Goal: Information Seeking & Learning: Learn about a topic

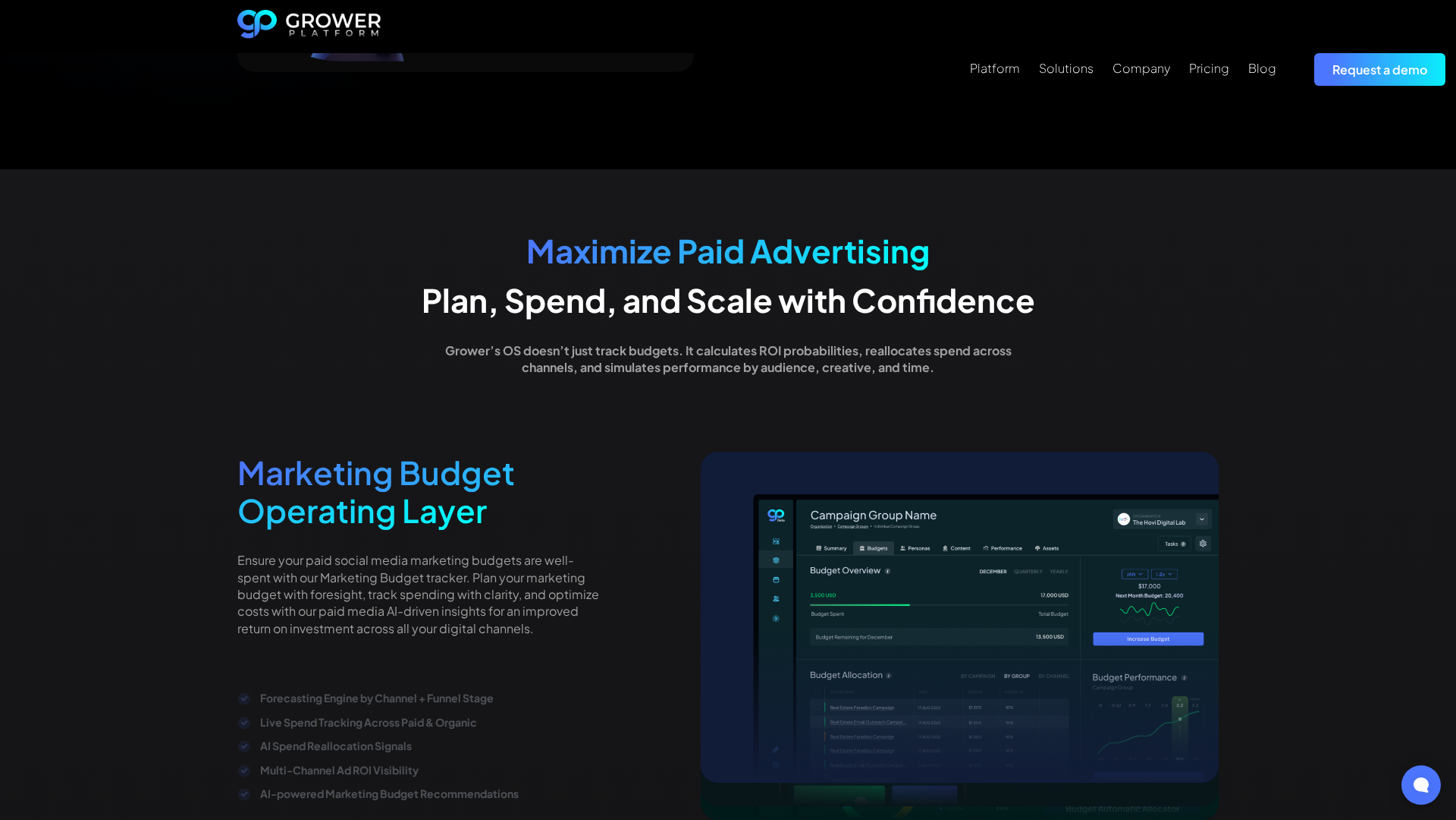
scroll to position [2992, 0]
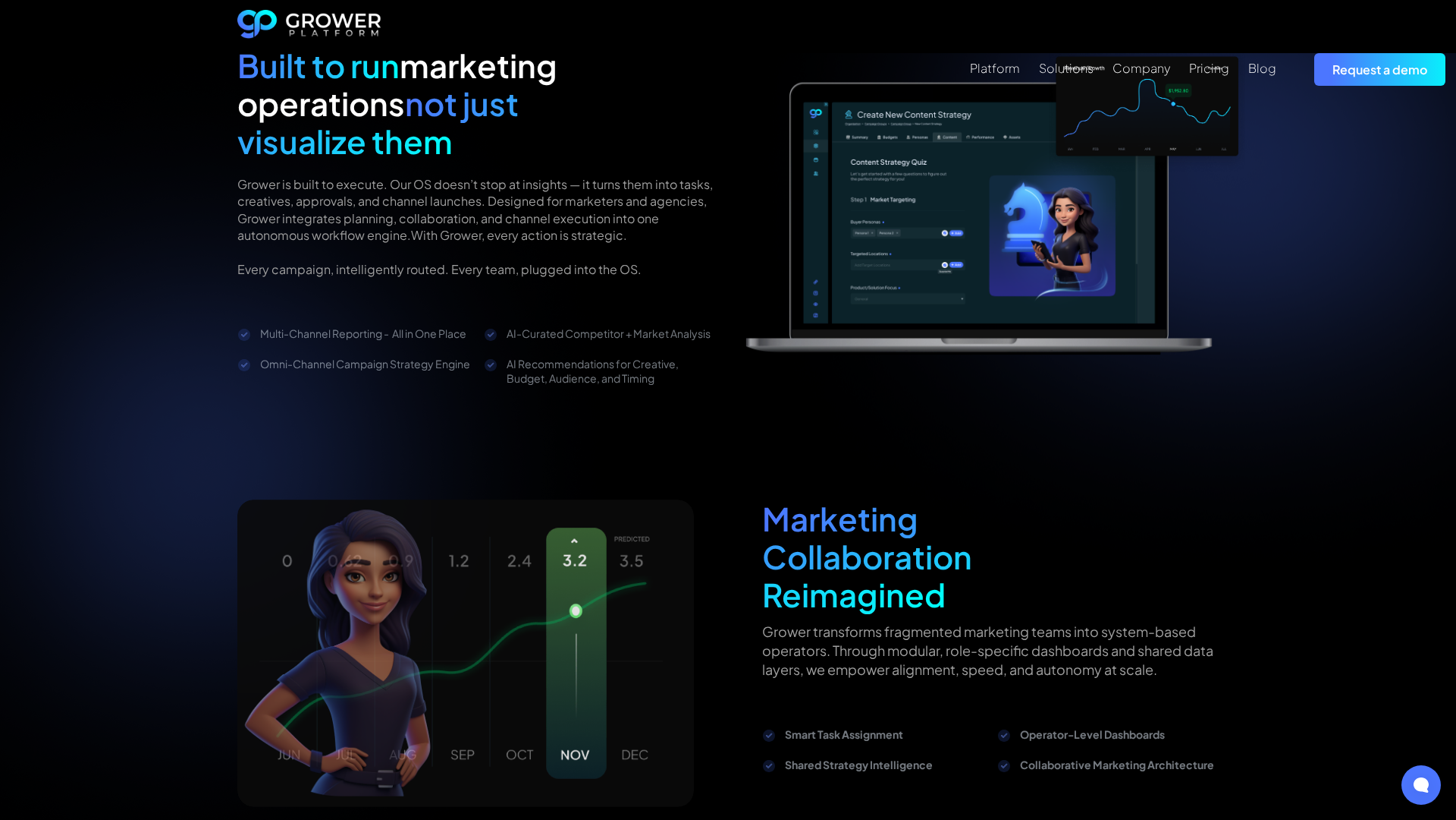
scroll to position [2257, 0]
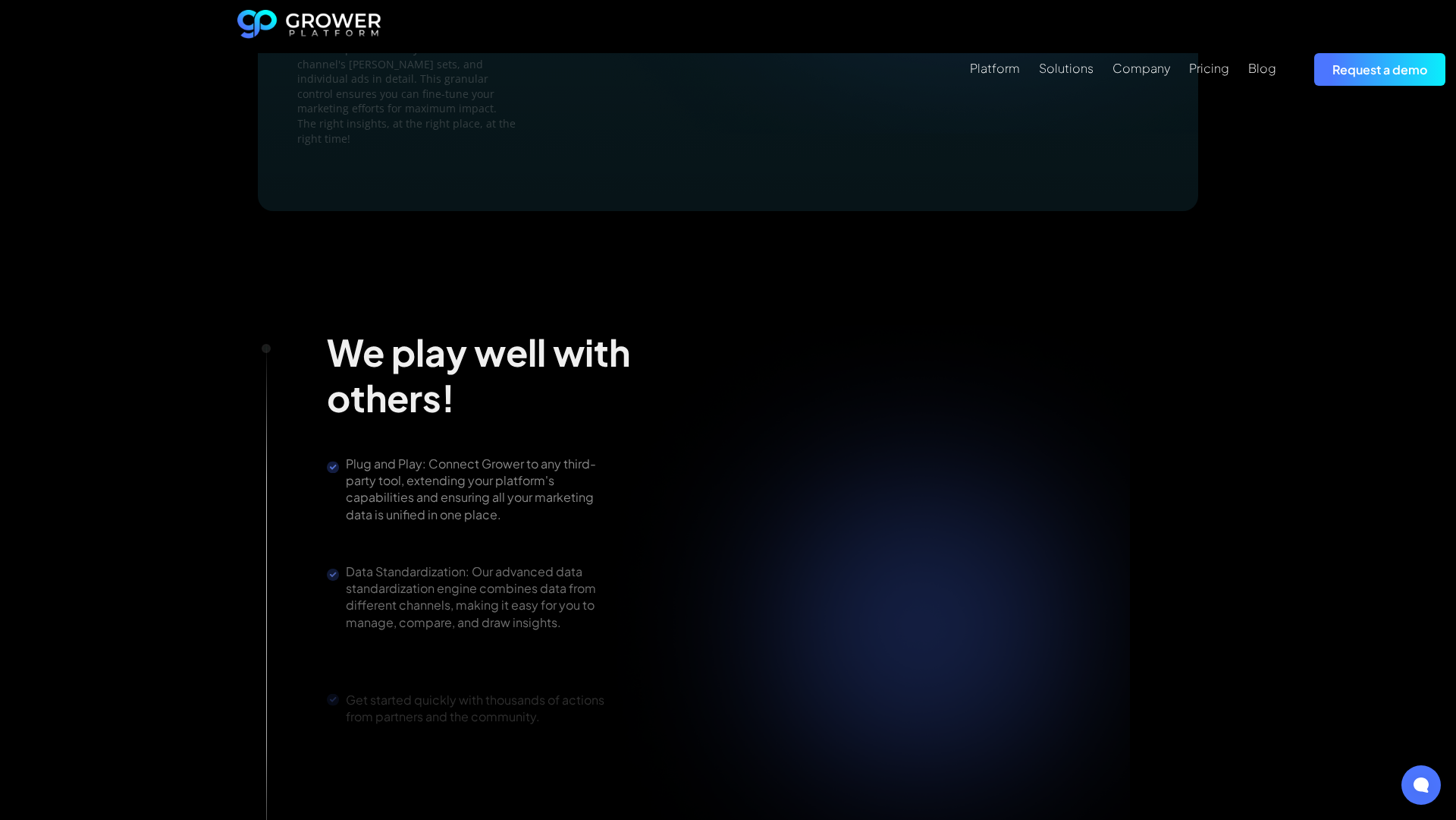
scroll to position [2992, 0]
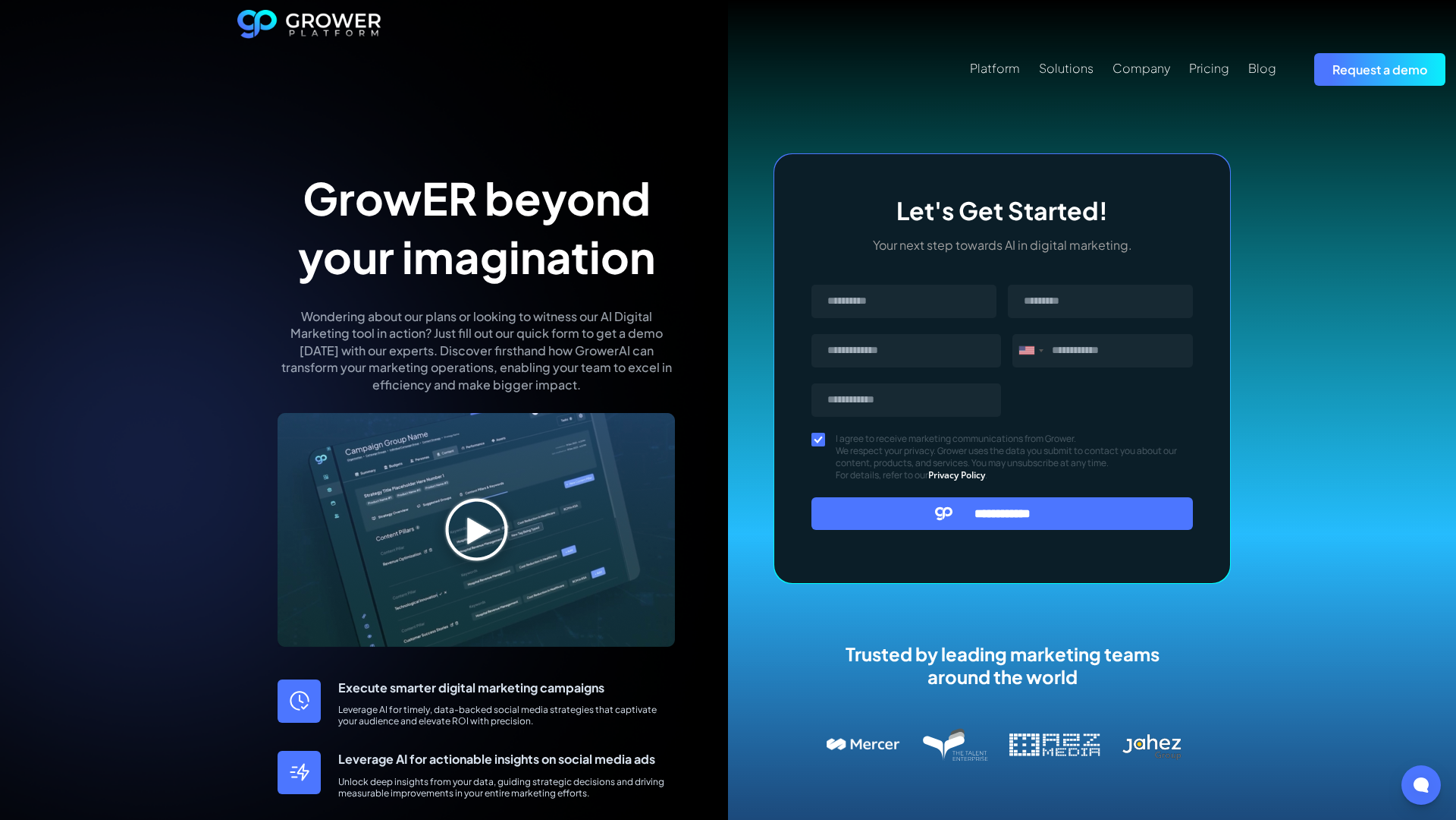
scroll to position [634, 0]
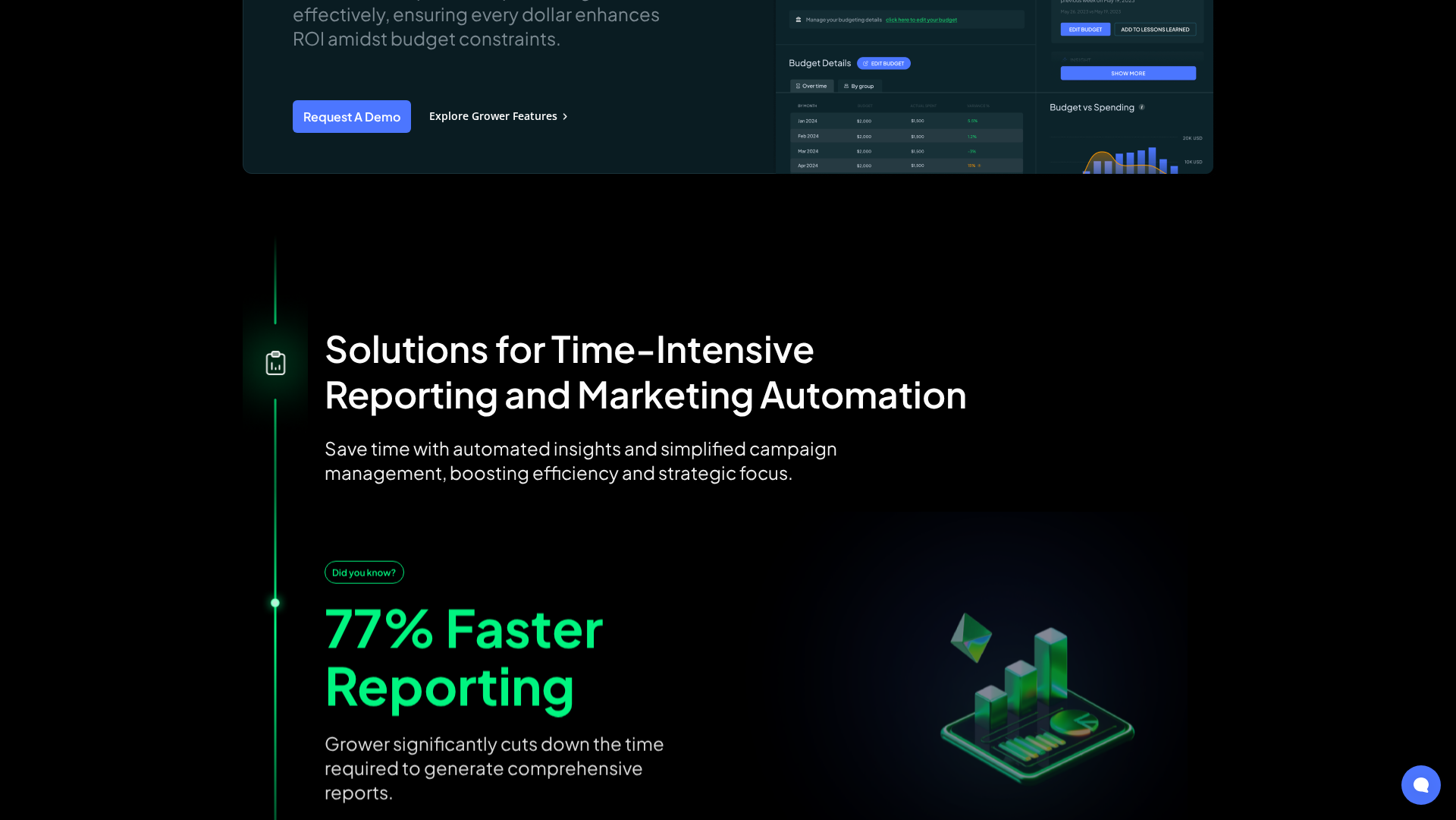
scroll to position [2363, 0]
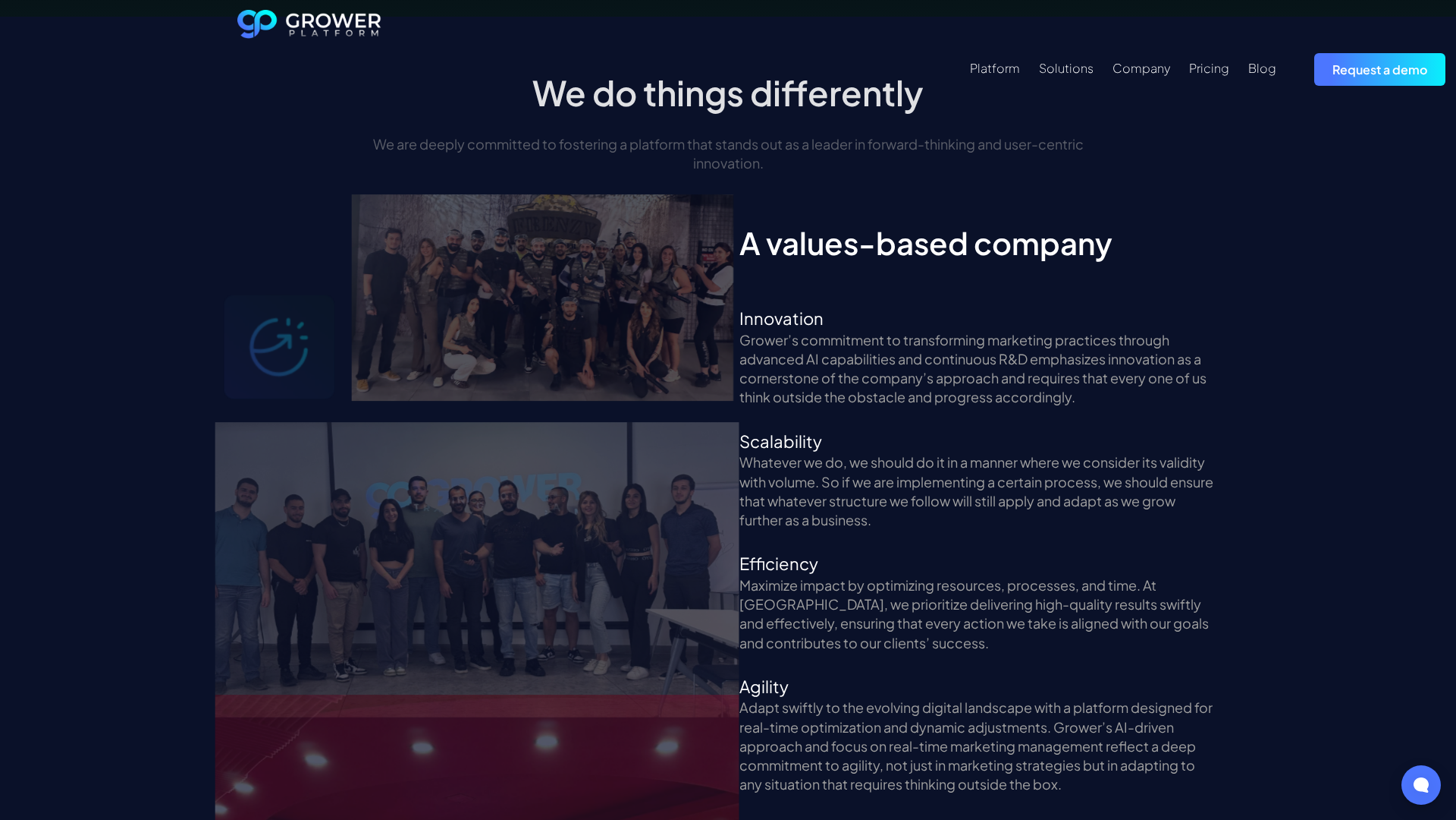
scroll to position [2992, 0]
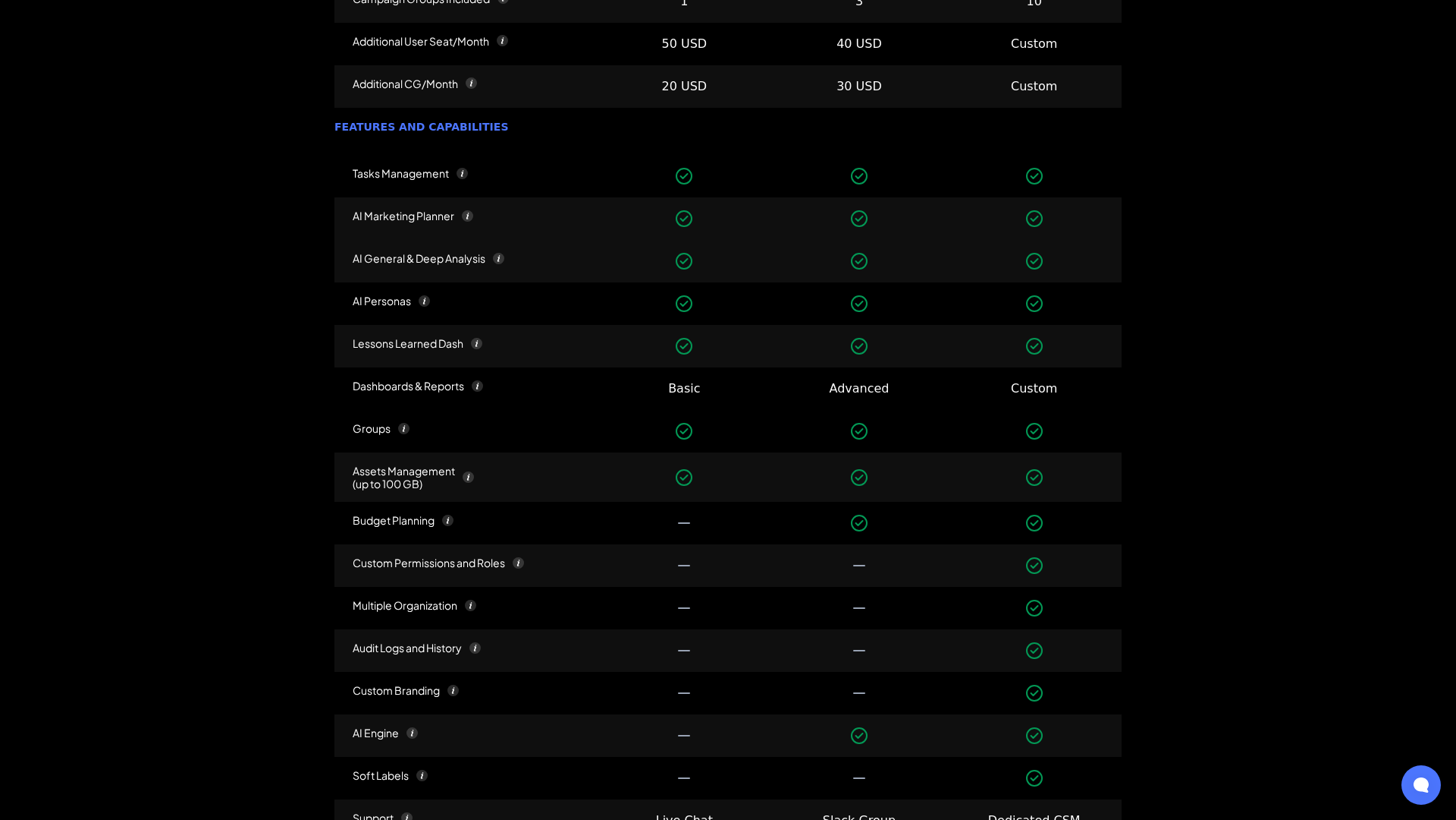
scroll to position [2120, 0]
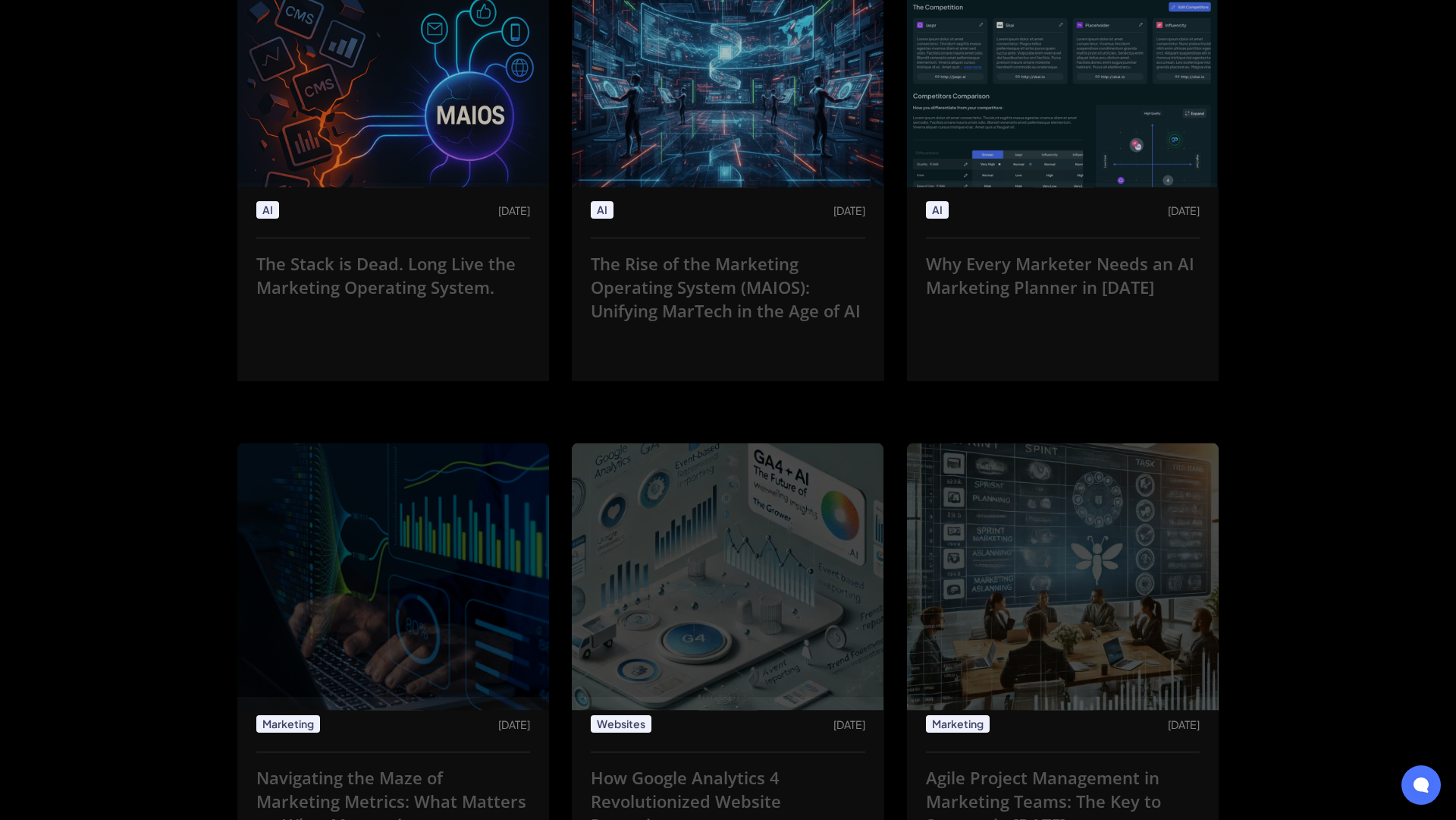
scroll to position [3045, 0]
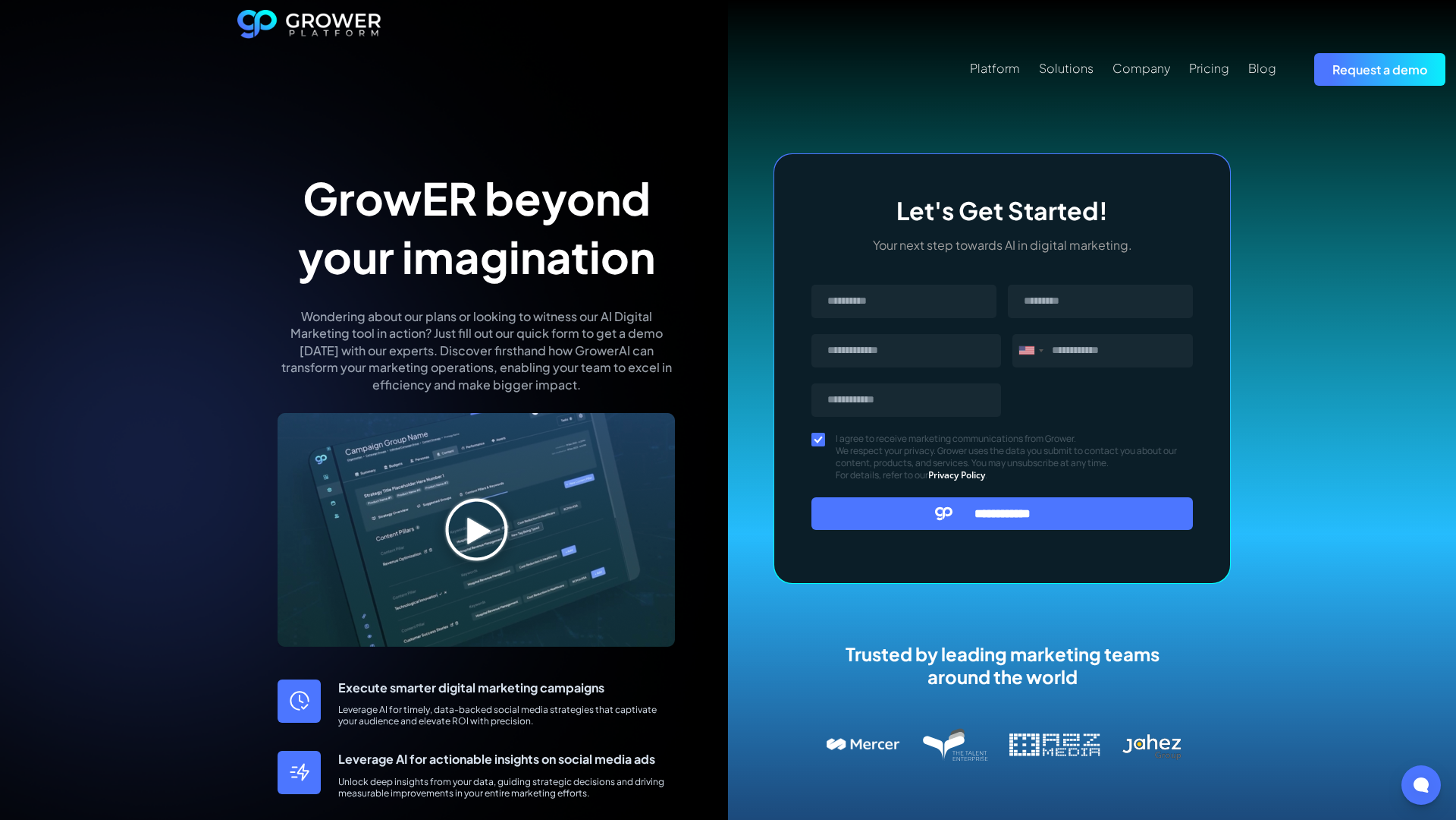
scroll to position [634, 0]
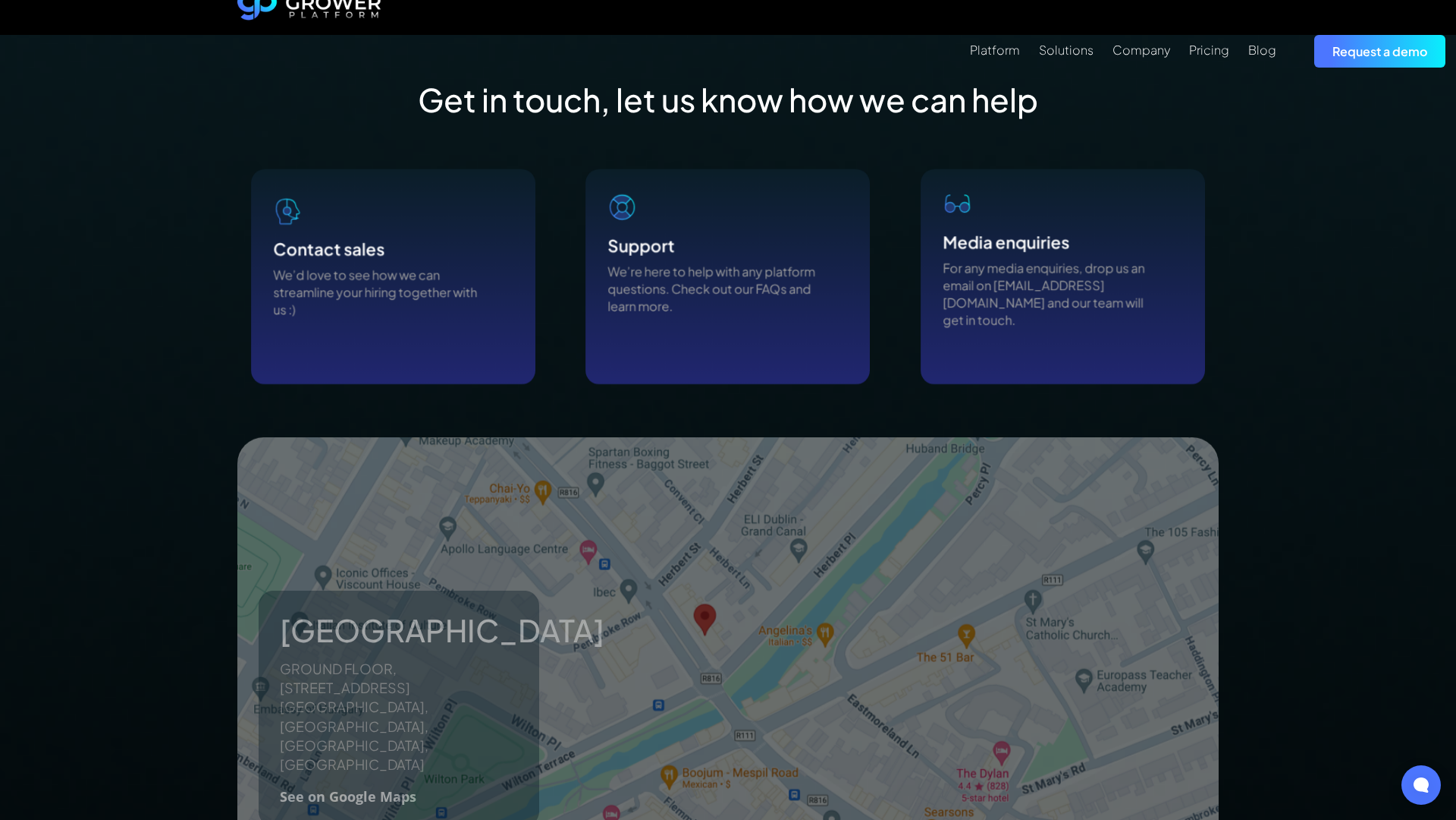
scroll to position [1524, 0]
